Goal: Task Accomplishment & Management: Complete application form

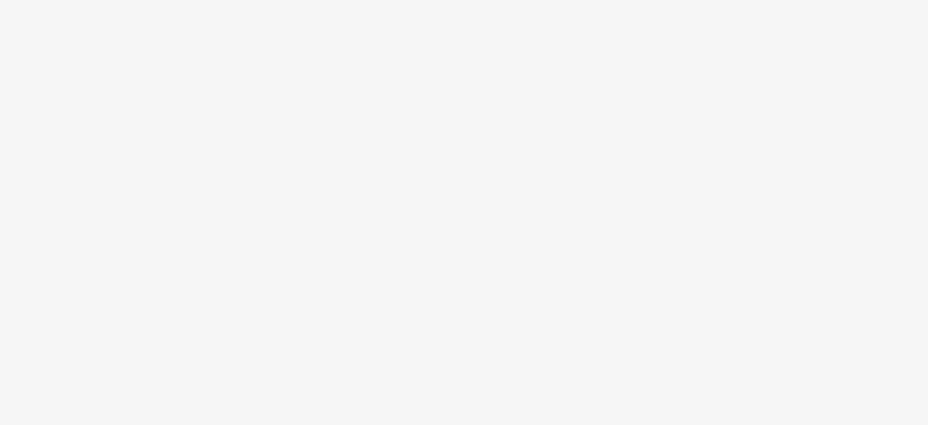
click at [554, 176] on body at bounding box center [464, 212] width 928 height 425
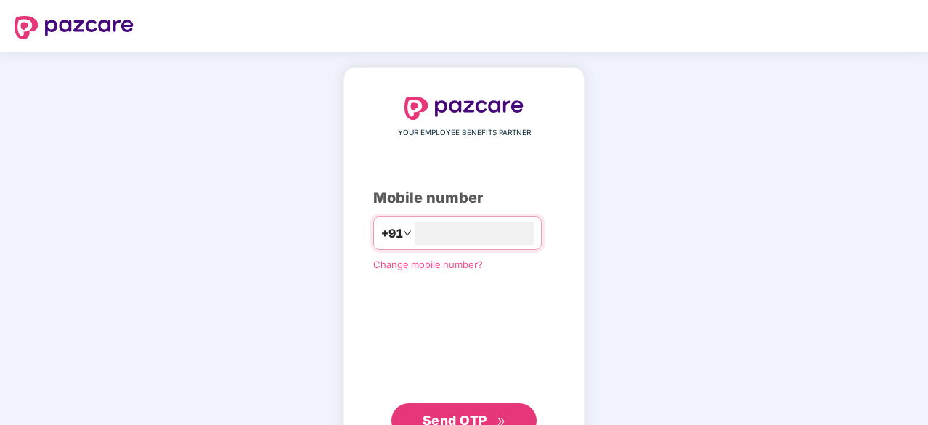
type input "**********"
click at [495, 413] on span "Send OTP" at bounding box center [465, 420] width 84 height 20
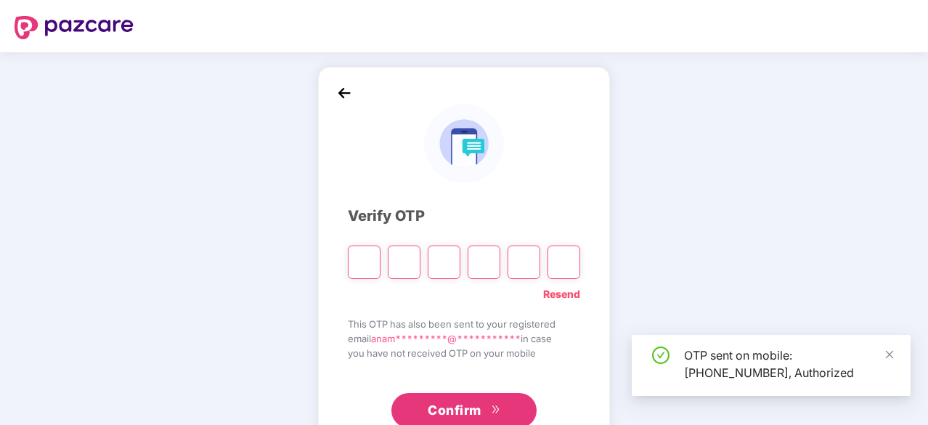
click at [368, 267] on input "Please enter verification code. Digit 1" at bounding box center [364, 262] width 33 height 33
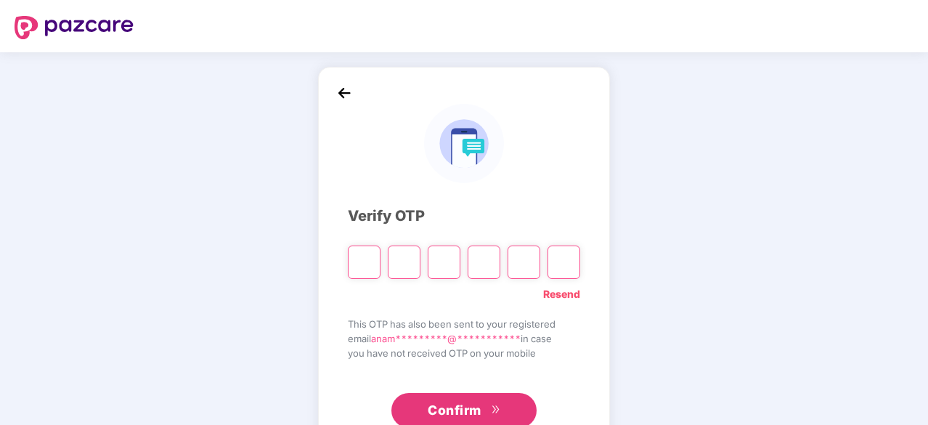
type input "*"
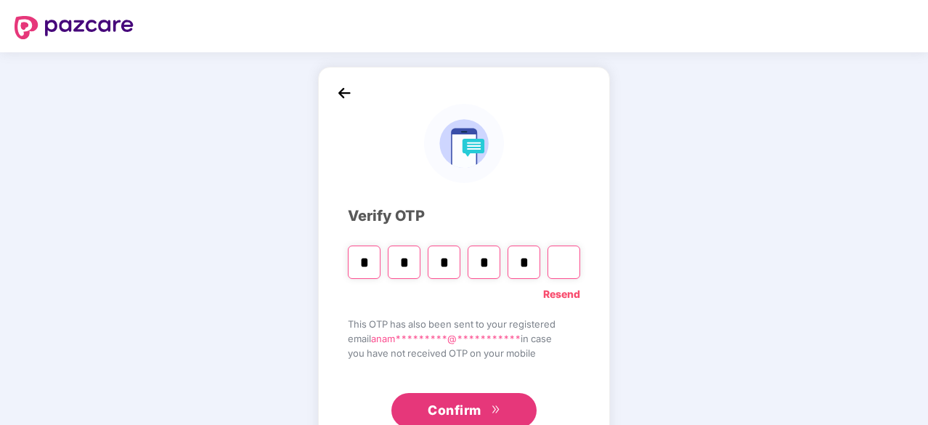
type input "*"
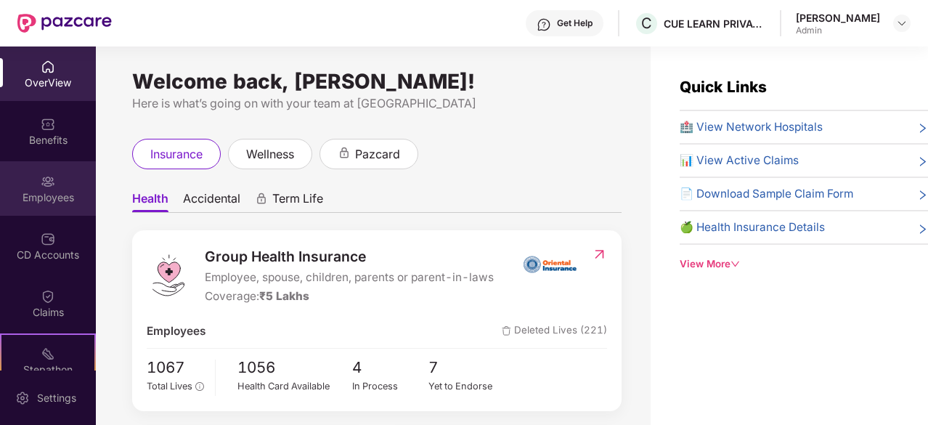
click at [52, 182] on img at bounding box center [48, 181] width 15 height 15
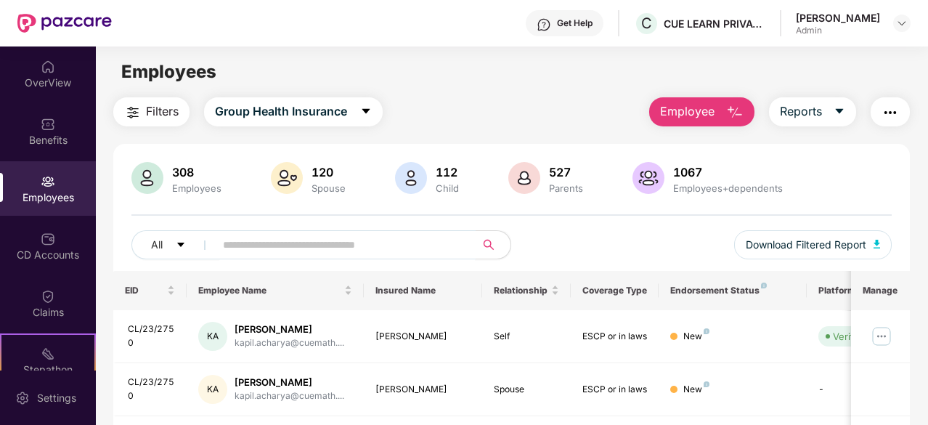
click at [383, 251] on input "text" at bounding box center [339, 245] width 233 height 22
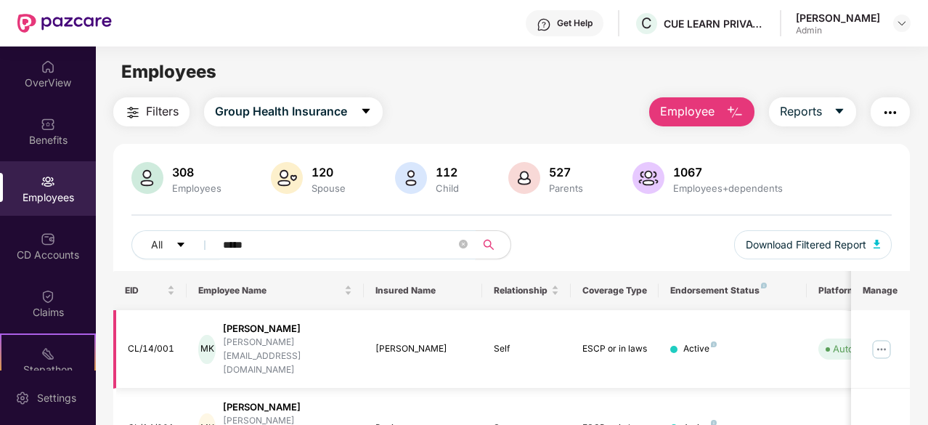
type input "*****"
click at [884, 338] on img at bounding box center [881, 349] width 23 height 23
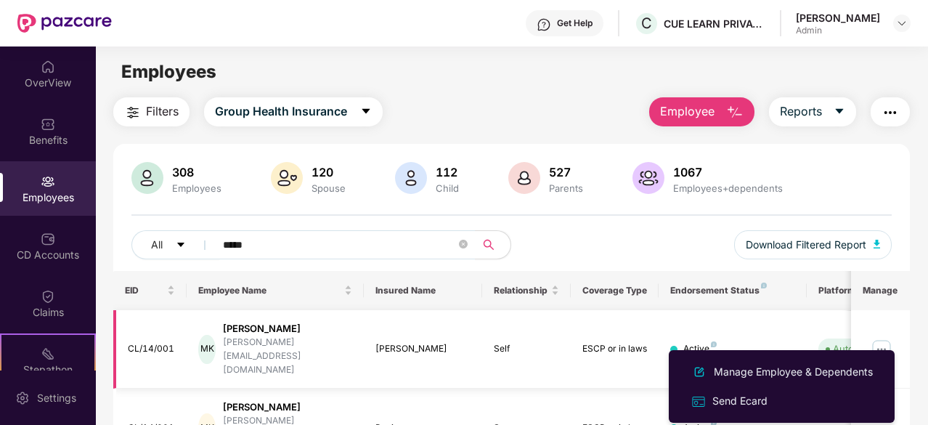
click at [405, 342] on div "[PERSON_NAME]" at bounding box center [423, 349] width 95 height 14
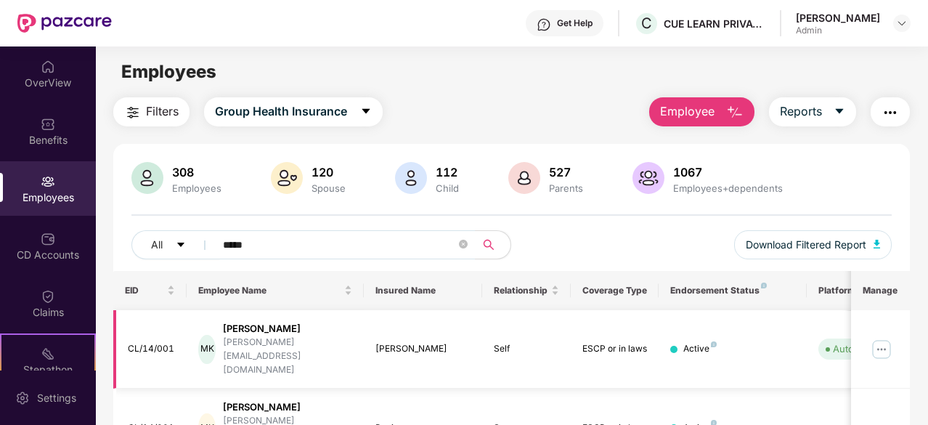
click at [881, 338] on img at bounding box center [881, 349] width 23 height 23
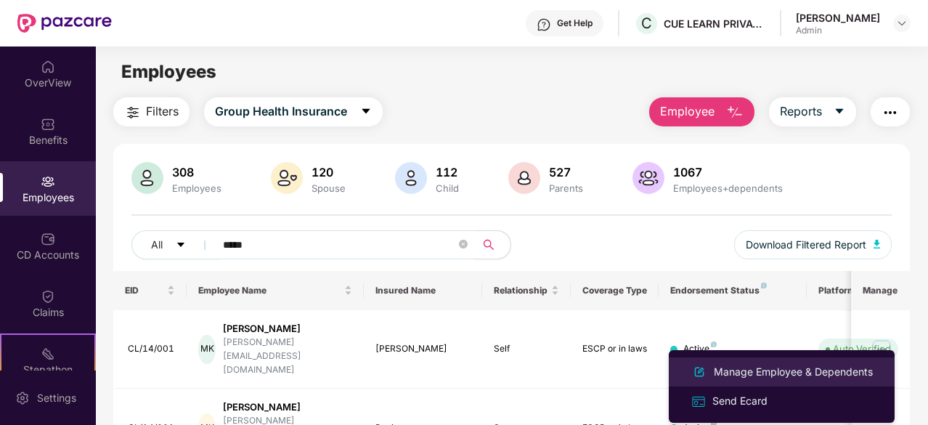
click at [859, 367] on div "Manage Employee & Dependents" at bounding box center [793, 372] width 165 height 16
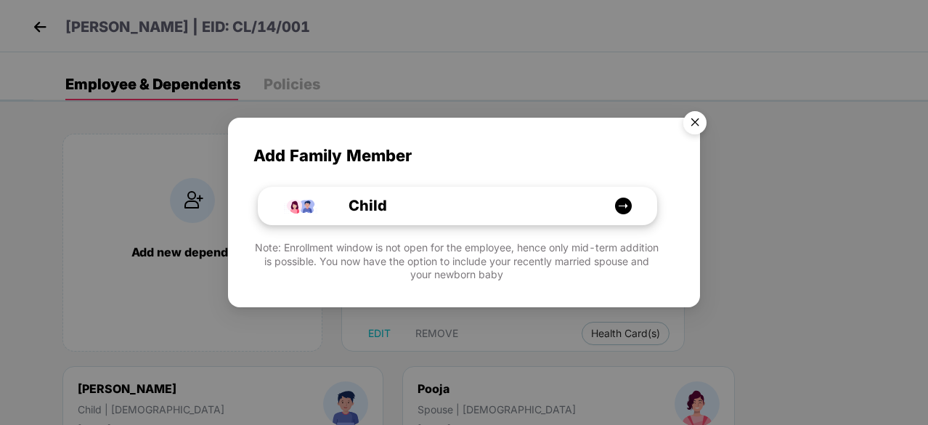
click at [439, 201] on div "Child" at bounding box center [465, 206] width 299 height 23
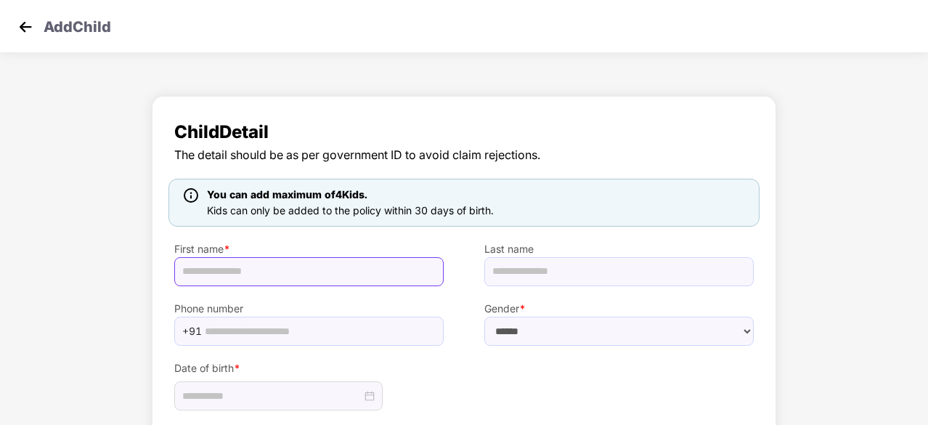
click at [301, 274] on input "text" at bounding box center [309, 271] width 270 height 29
type input "**********"
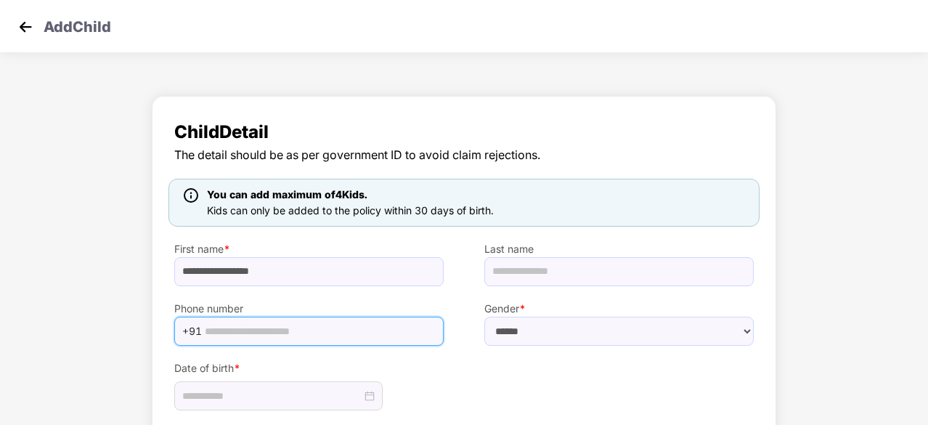
click at [375, 325] on input "text" at bounding box center [320, 331] width 230 height 22
click at [444, 381] on div "Date of birth *" at bounding box center [309, 378] width 310 height 65
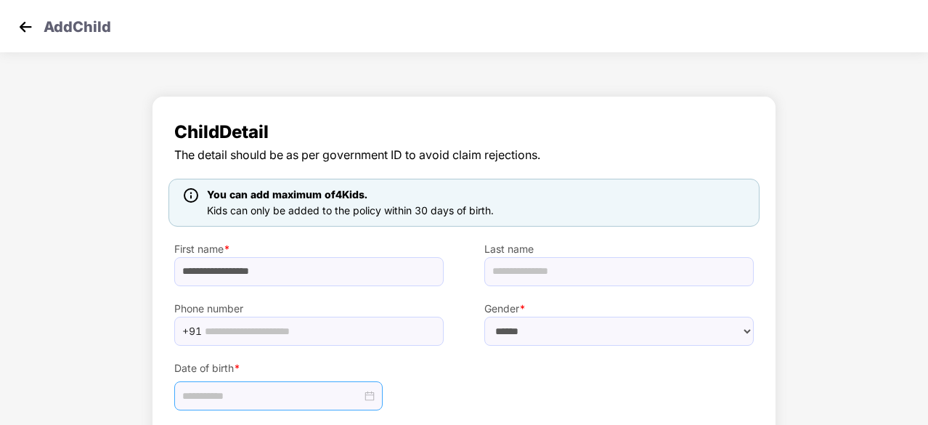
click at [373, 396] on div at bounding box center [278, 396] width 193 height 16
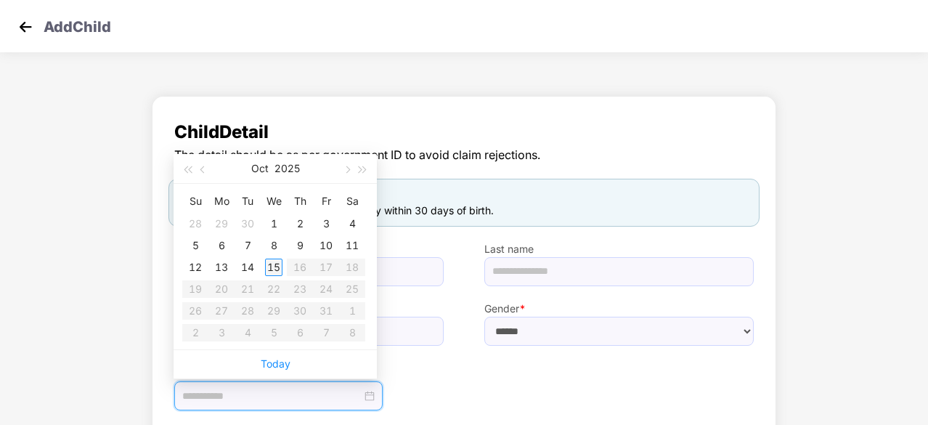
type input "**********"
click at [275, 264] on div "15" at bounding box center [273, 267] width 17 height 17
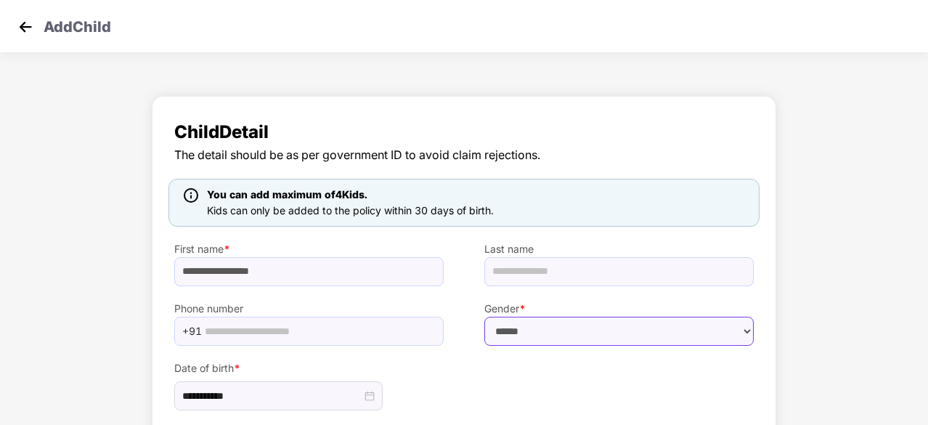
click at [591, 328] on select "****** **** ******" at bounding box center [620, 331] width 270 height 29
select select "******"
click at [485, 317] on select "****** **** ******" at bounding box center [620, 331] width 270 height 29
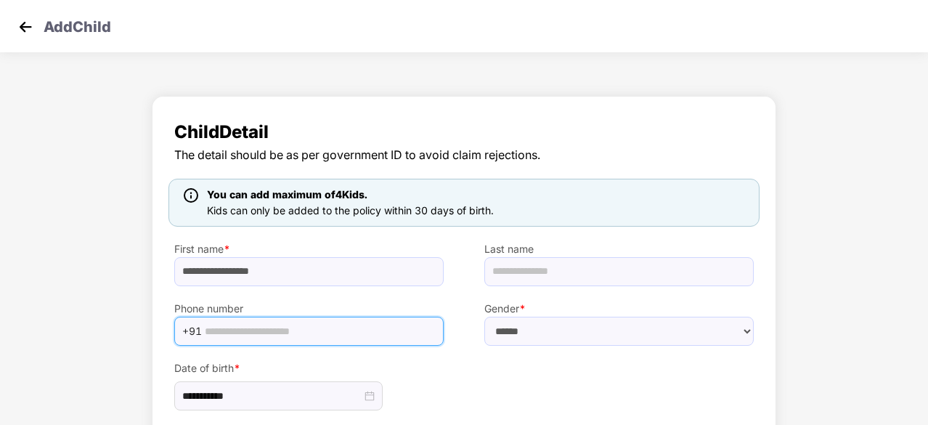
click at [308, 329] on input "text" at bounding box center [320, 331] width 230 height 22
click at [501, 360] on div "**********" at bounding box center [464, 378] width 620 height 65
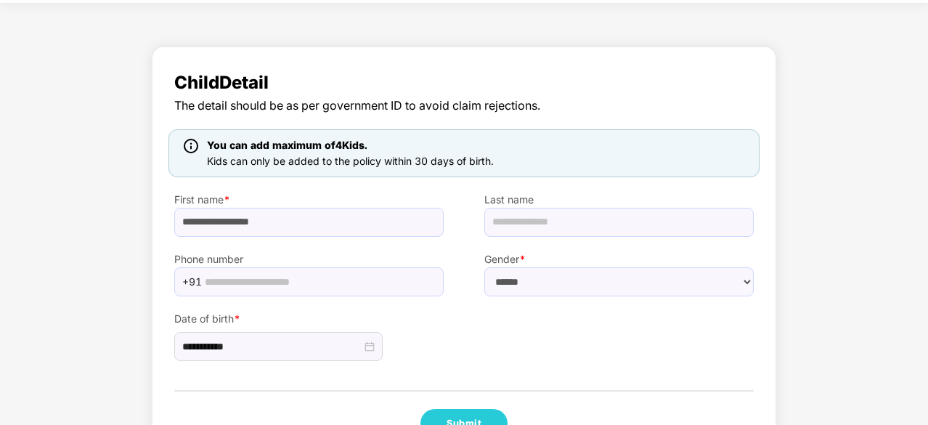
scroll to position [98, 0]
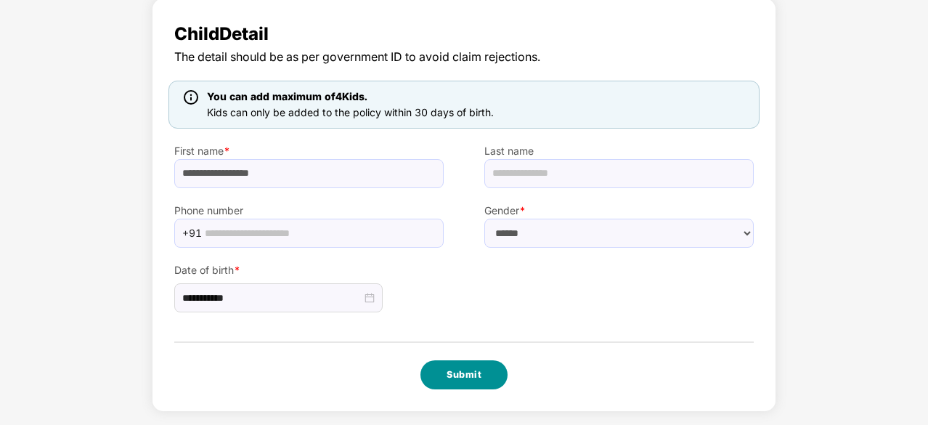
click at [479, 368] on button "Submit" at bounding box center [464, 374] width 87 height 29
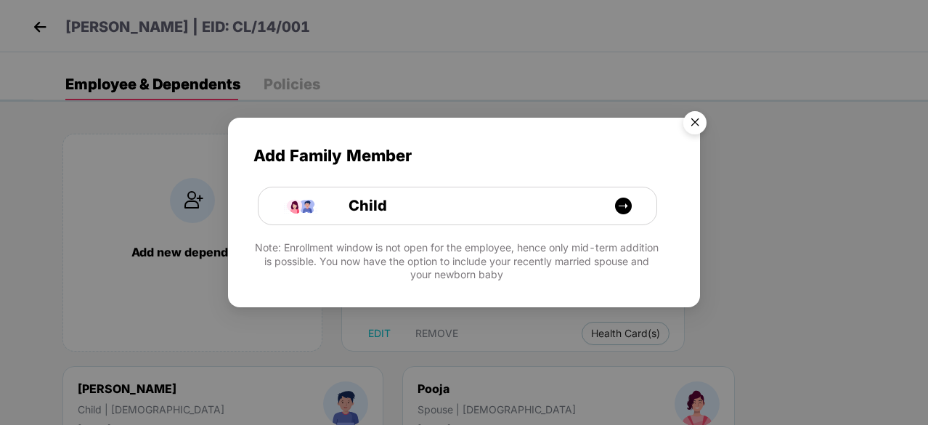
click at [692, 113] on img "Close" at bounding box center [695, 125] width 41 height 41
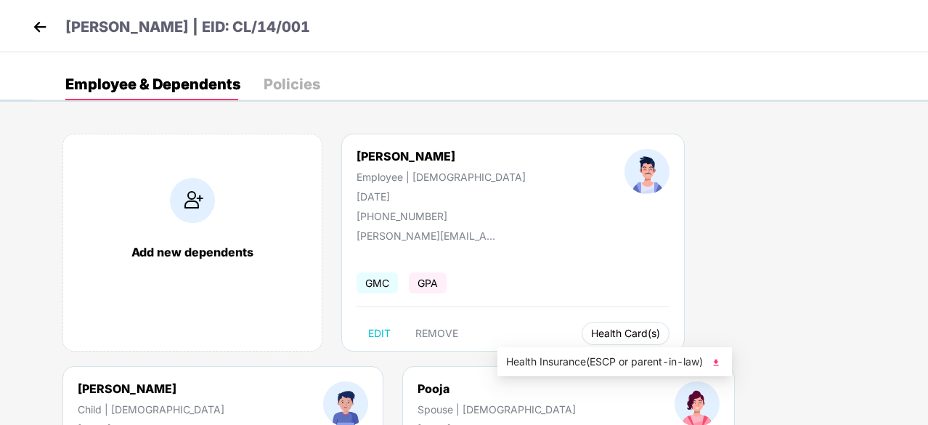
click at [591, 332] on span "Health Card(s)" at bounding box center [625, 333] width 69 height 7
click at [586, 354] on span "Health Insurance(ESCP or parent-in-law)" at bounding box center [614, 362] width 217 height 16
click at [591, 336] on span "Health Card(s)" at bounding box center [625, 333] width 69 height 7
click at [718, 362] on img at bounding box center [716, 362] width 15 height 15
click at [582, 339] on button "Health Card(s)" at bounding box center [626, 333] width 88 height 23
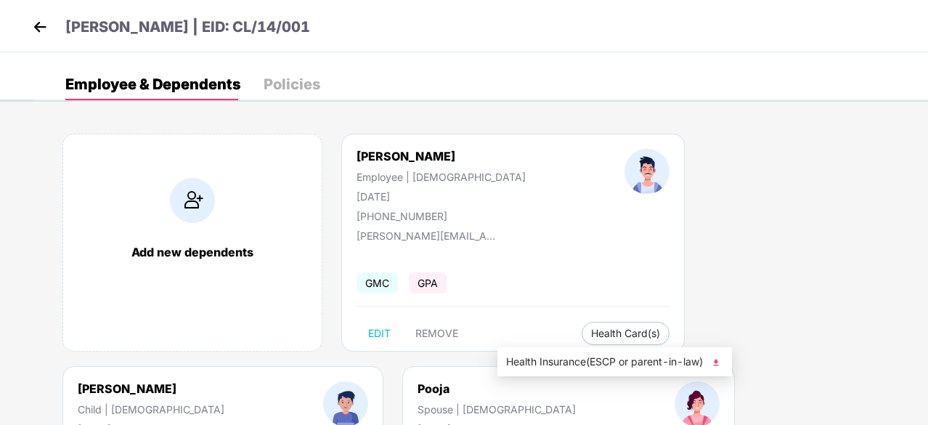
click at [717, 364] on img at bounding box center [716, 362] width 15 height 15
click at [711, 363] on span "Health Insurance(ESCP or parent-in-law)" at bounding box center [614, 362] width 217 height 16
click at [582, 325] on button "Health Card(s)" at bounding box center [626, 333] width 88 height 23
click at [719, 363] on img at bounding box center [716, 362] width 15 height 15
click at [591, 332] on span "Health Card(s)" at bounding box center [625, 333] width 69 height 7
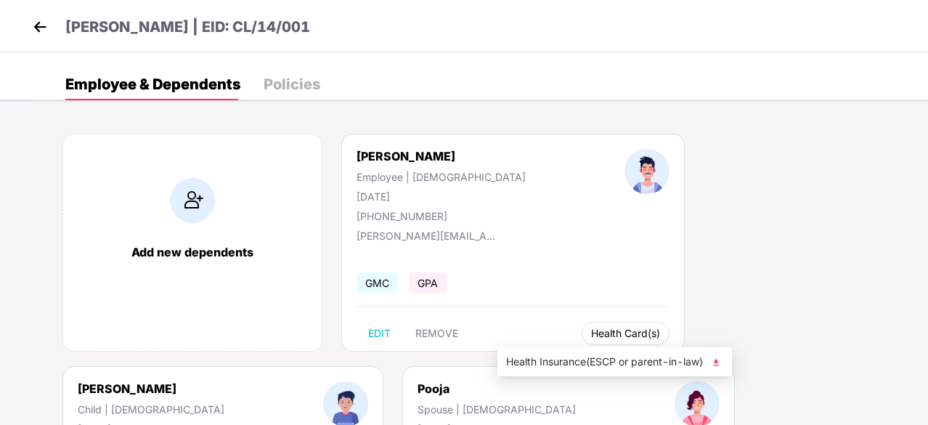
click at [591, 337] on span "Health Card(s)" at bounding box center [625, 333] width 69 height 7
click at [723, 361] on img at bounding box center [716, 362] width 15 height 15
